Goal: Navigation & Orientation: Go to known website

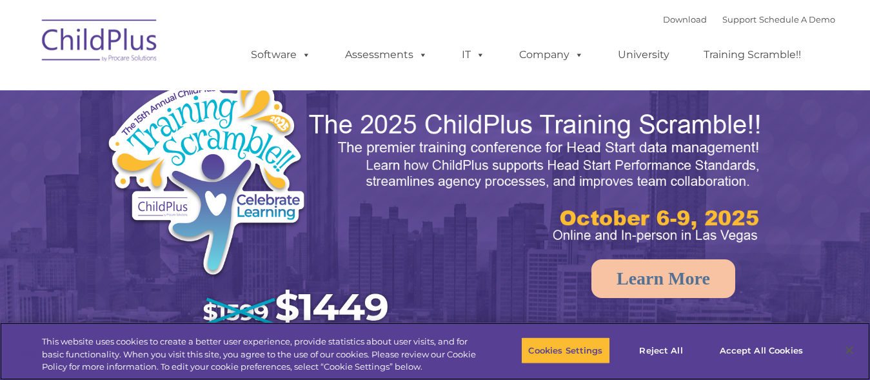
select select "MEDIUM"
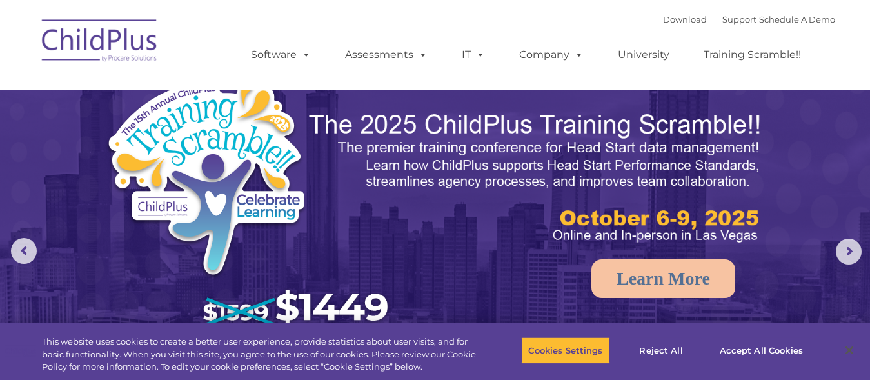
click at [122, 35] on img at bounding box center [99, 42] width 129 height 64
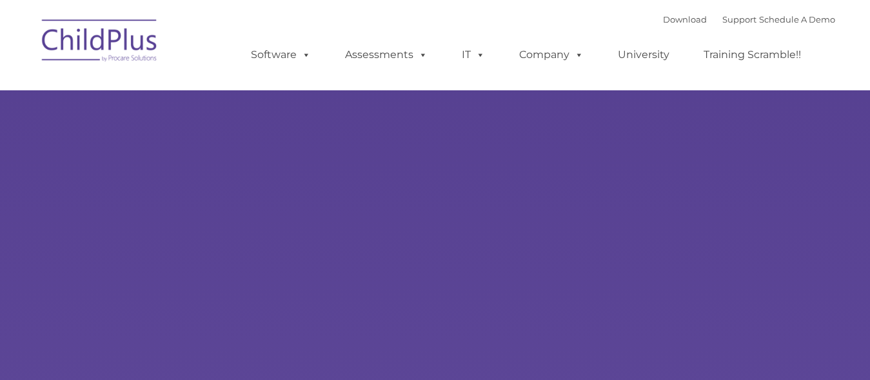
type input ""
select select "MEDIUM"
